Goal: Navigation & Orientation: Go to known website

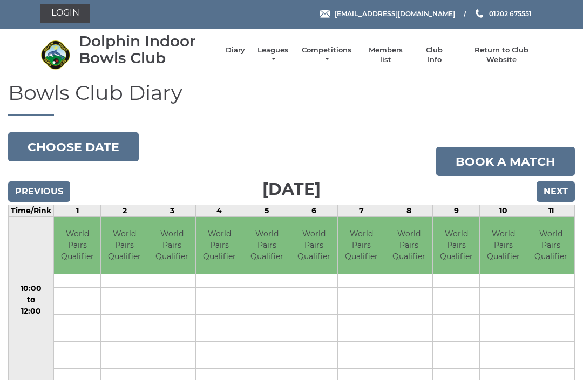
scroll to position [16, 0]
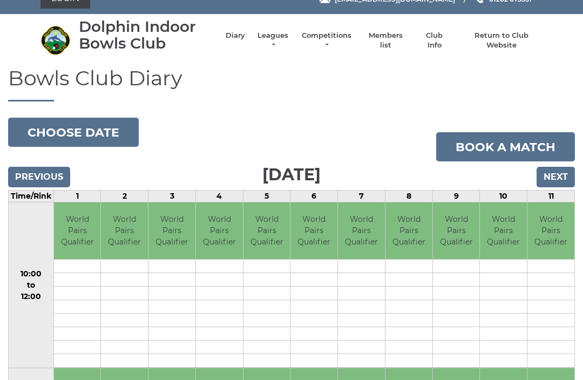
click at [433, 45] on link "Club Info" at bounding box center [434, 40] width 31 height 19
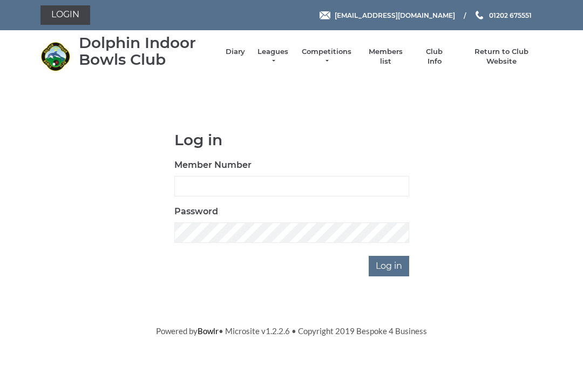
click at [503, 52] on link "Return to Club Website" at bounding box center [502, 56] width 82 height 19
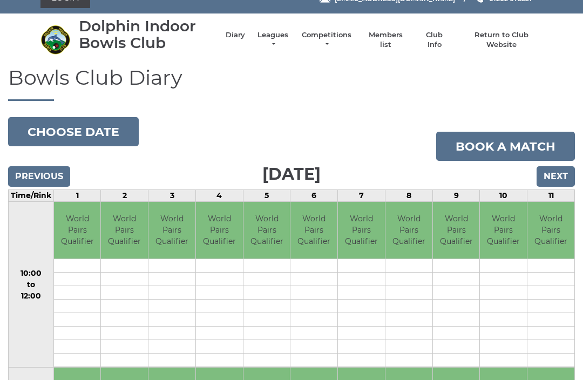
scroll to position [16, 0]
